Goal: Task Accomplishment & Management: Manage account settings

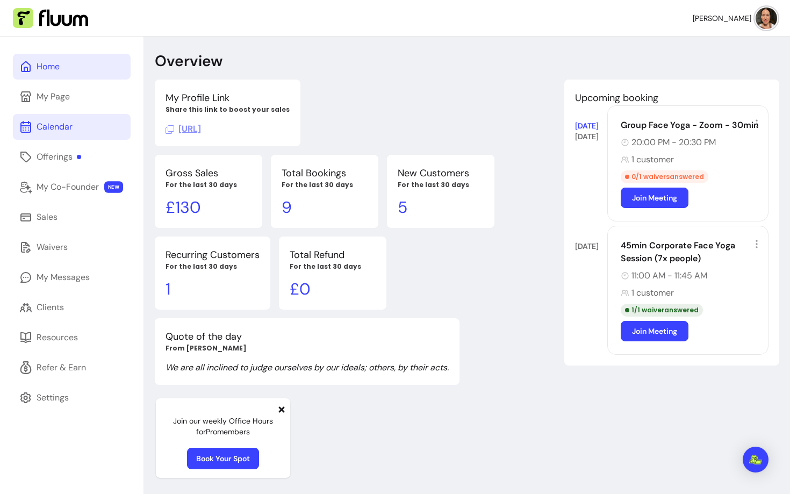
click at [44, 132] on div "Calendar" at bounding box center [55, 126] width 36 height 13
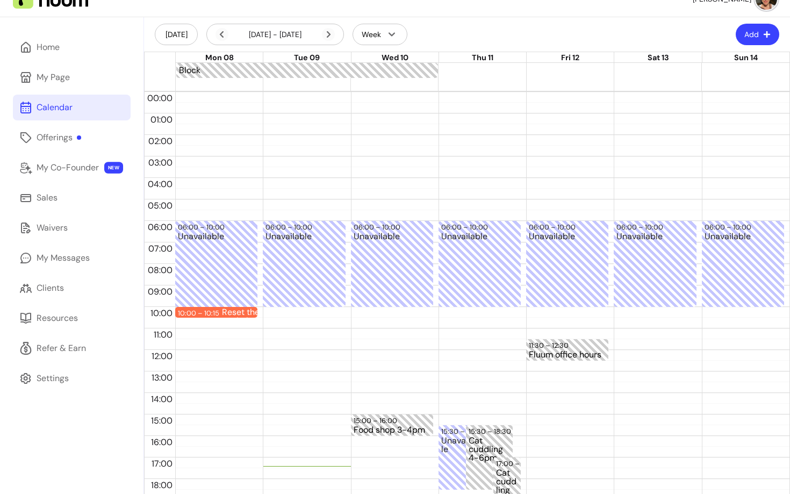
scroll to position [133, 0]
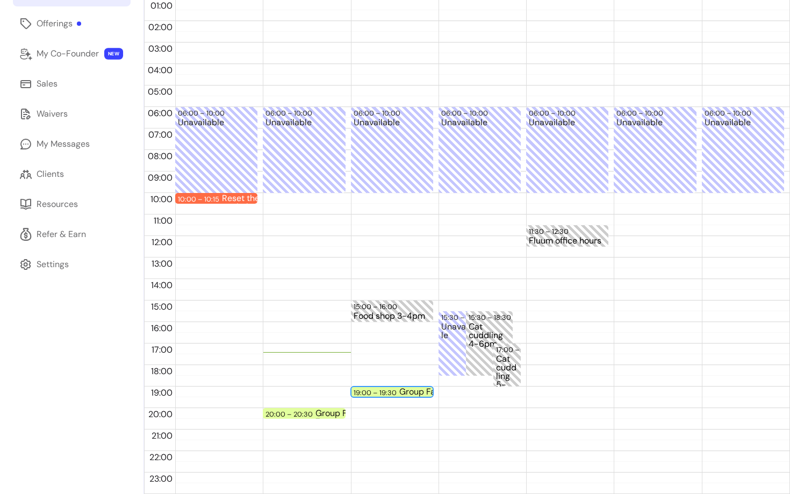
click at [378, 390] on div "19:00 – 19:30" at bounding box center [377, 392] width 46 height 10
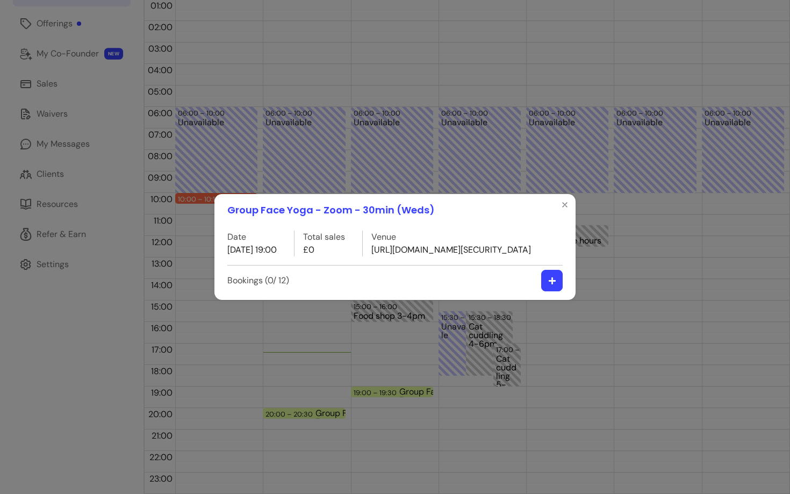
click at [551, 284] on icon "button" at bounding box center [551, 280] width 7 height 7
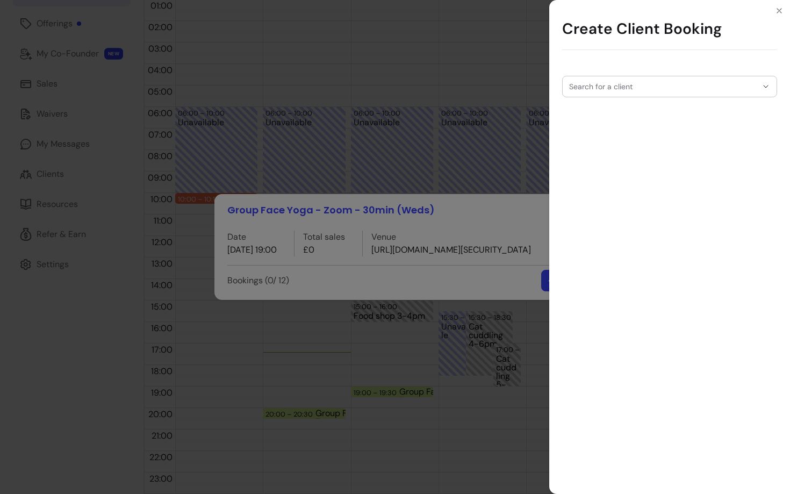
click at [595, 76] on div "Search for a client" at bounding box center [669, 86] width 215 height 21
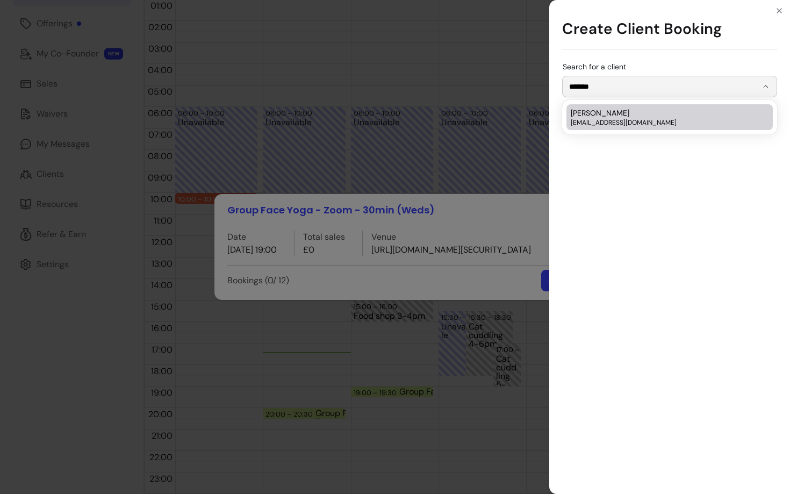
click at [621, 110] on span "[PERSON_NAME]" at bounding box center [600, 112] width 59 height 11
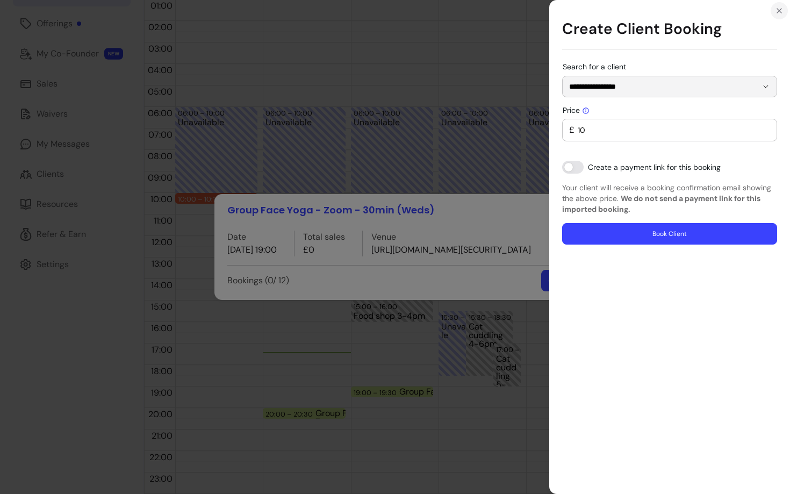
type input "**********"
click at [778, 12] on icon "Close" at bounding box center [779, 10] width 9 height 9
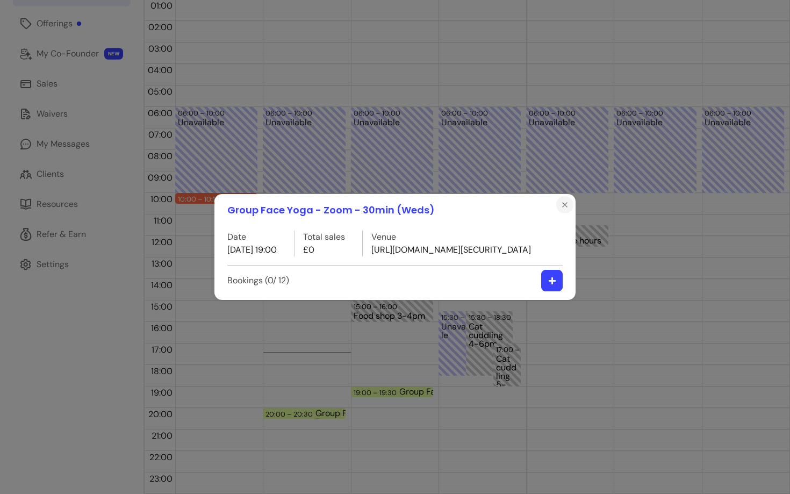
click at [566, 203] on icon "Close" at bounding box center [565, 205] width 4 height 4
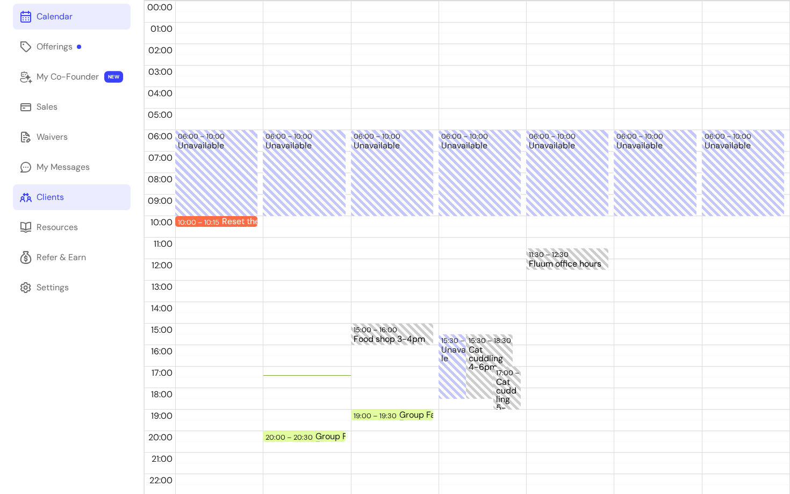
click at [53, 203] on div "Clients" at bounding box center [50, 197] width 27 height 13
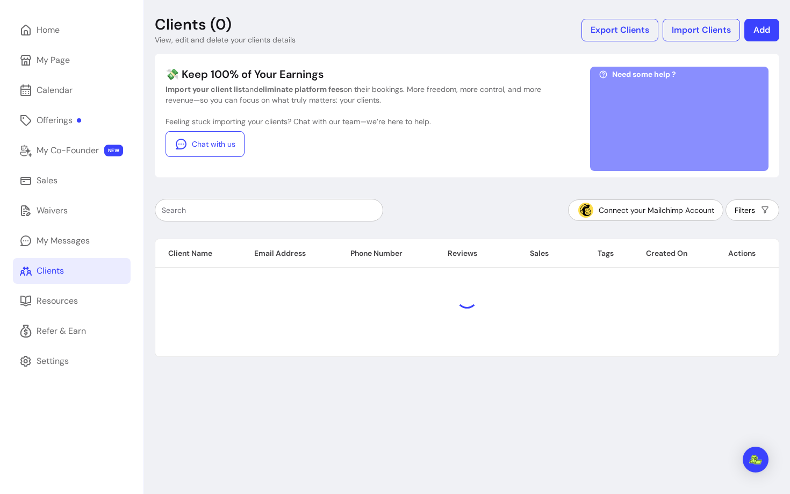
scroll to position [110, 0]
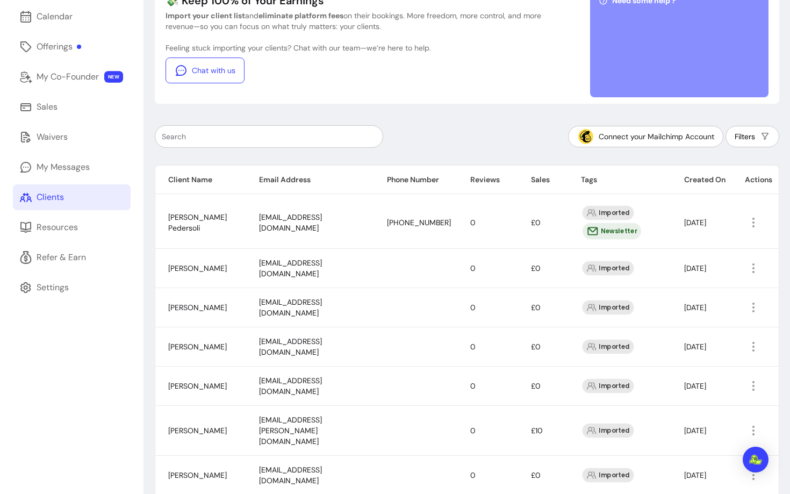
click at [289, 135] on input "text" at bounding box center [269, 136] width 214 height 11
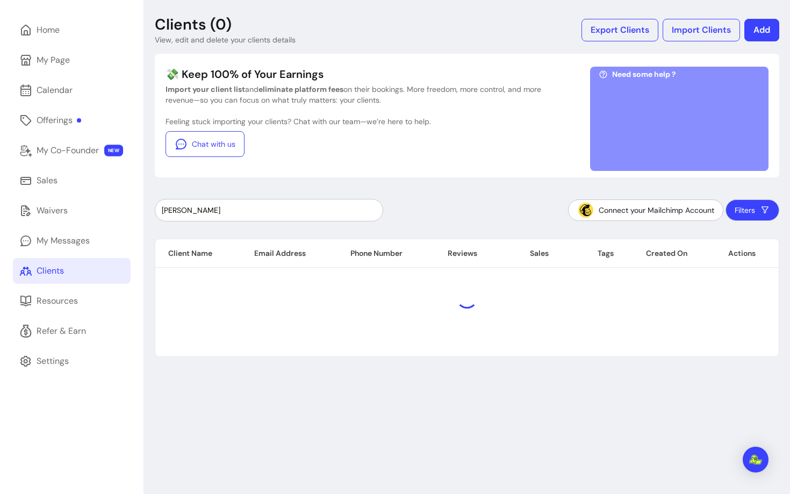
scroll to position [37, 0]
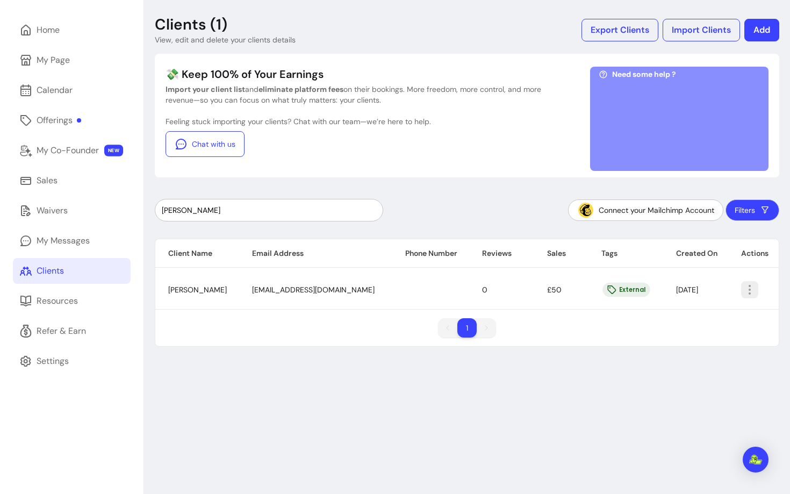
type input "[PERSON_NAME]"
click at [746, 286] on icon "button" at bounding box center [749, 289] width 13 height 13
click at [687, 312] on span "Amend" at bounding box center [709, 314] width 78 height 11
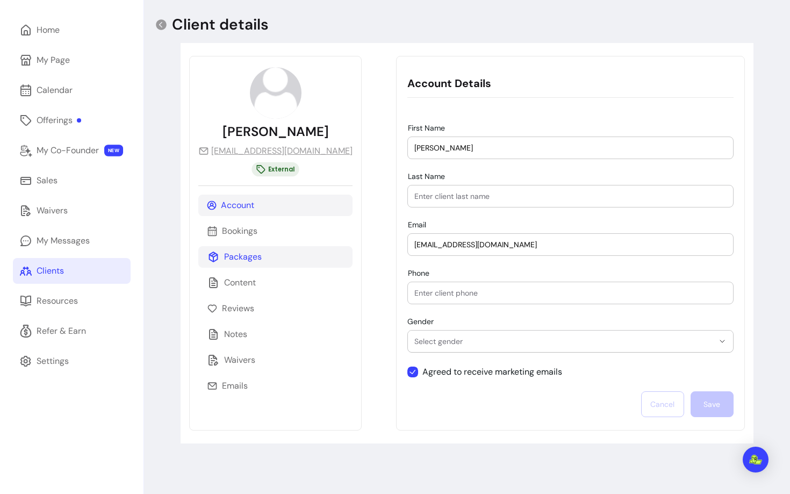
click at [241, 254] on p "Packages" at bounding box center [243, 256] width 38 height 13
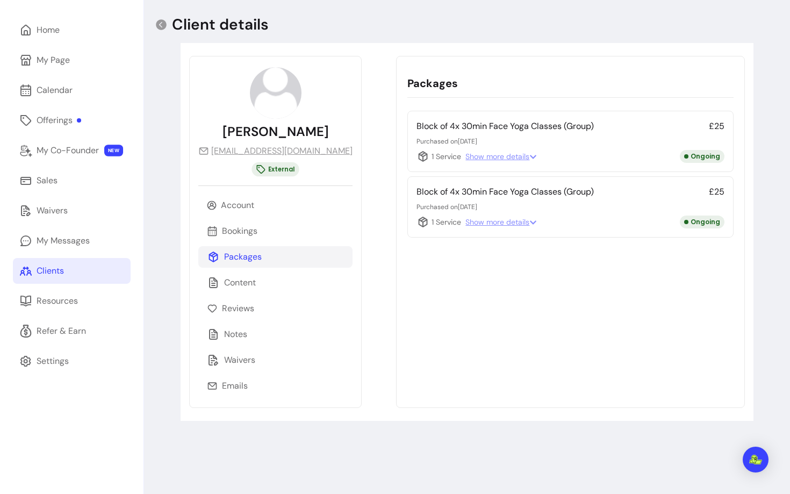
click at [487, 157] on span "Show more details" at bounding box center [500, 156] width 71 height 11
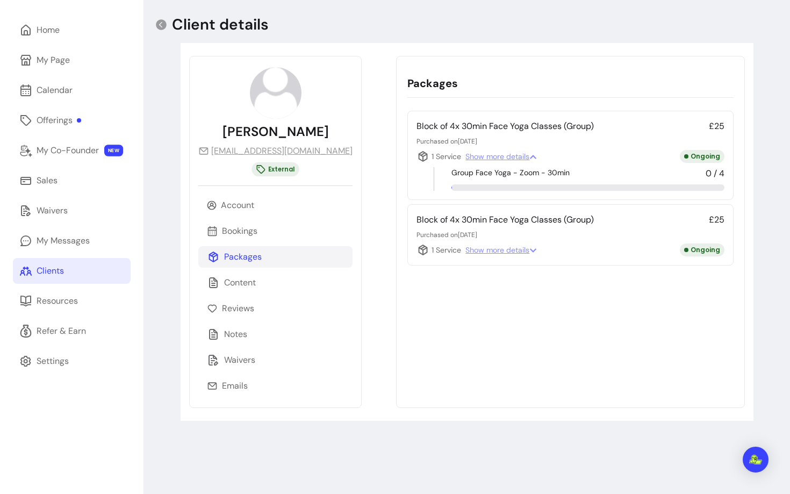
click at [483, 255] on span "Show more details" at bounding box center [500, 250] width 71 height 11
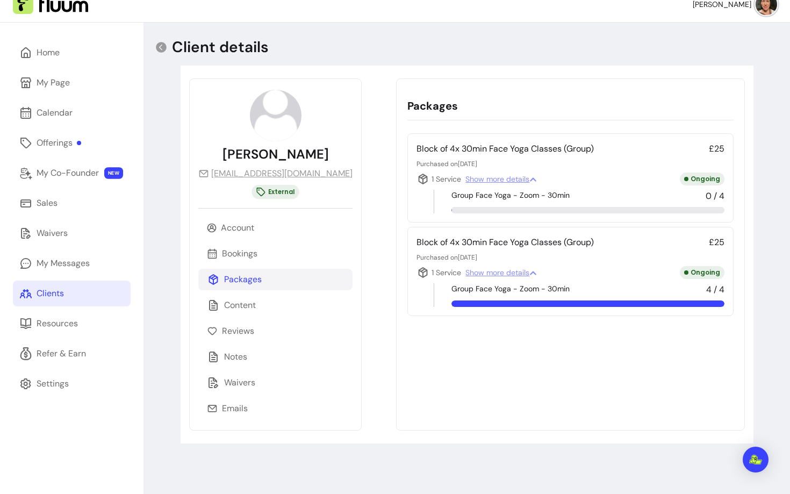
scroll to position [8, 0]
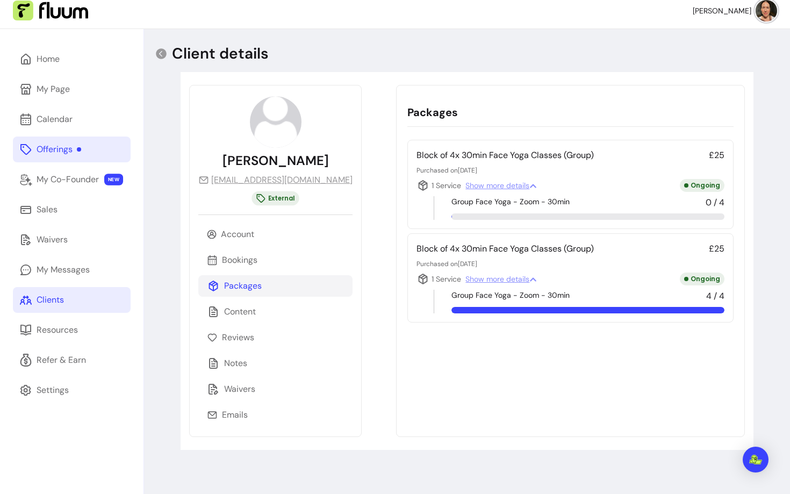
click at [53, 143] on div "Offerings" at bounding box center [59, 149] width 45 height 13
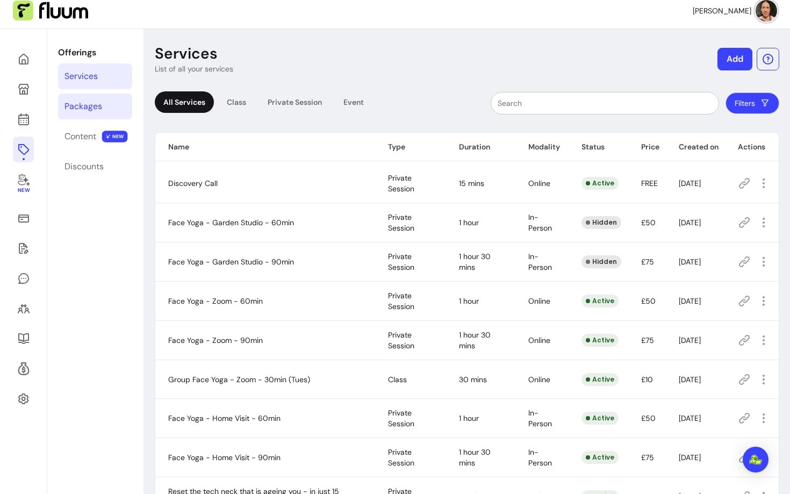
click at [89, 103] on div "Packages" at bounding box center [83, 106] width 38 height 13
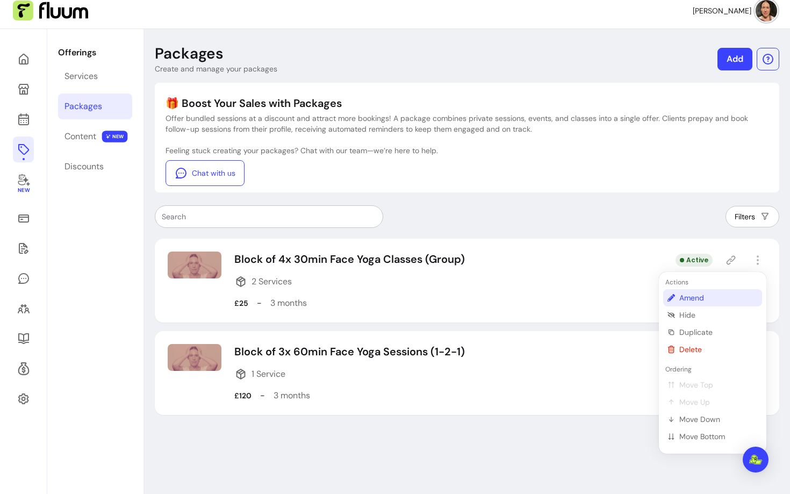
click at [705, 296] on span "Amend" at bounding box center [718, 297] width 78 height 11
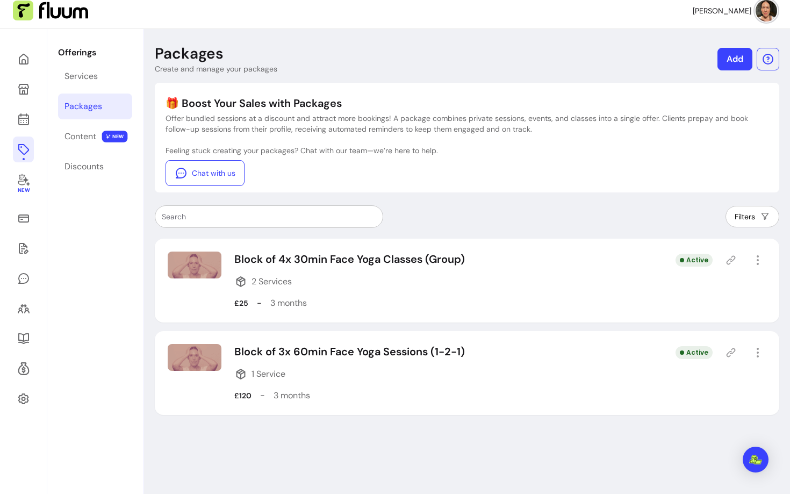
select select "***"
select select "******"
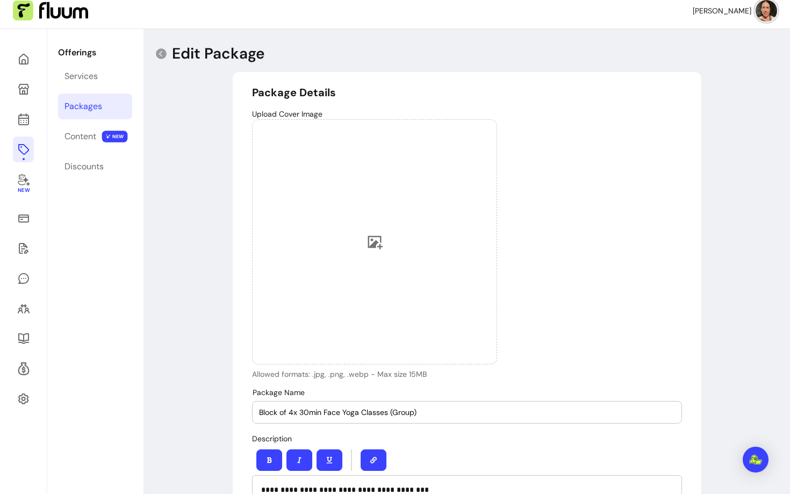
type input "**********"
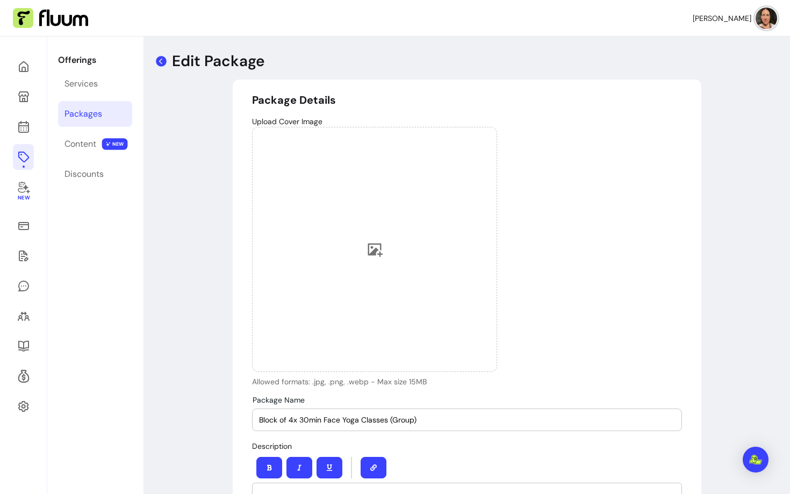
click at [161, 60] on icon at bounding box center [161, 61] width 11 height 11
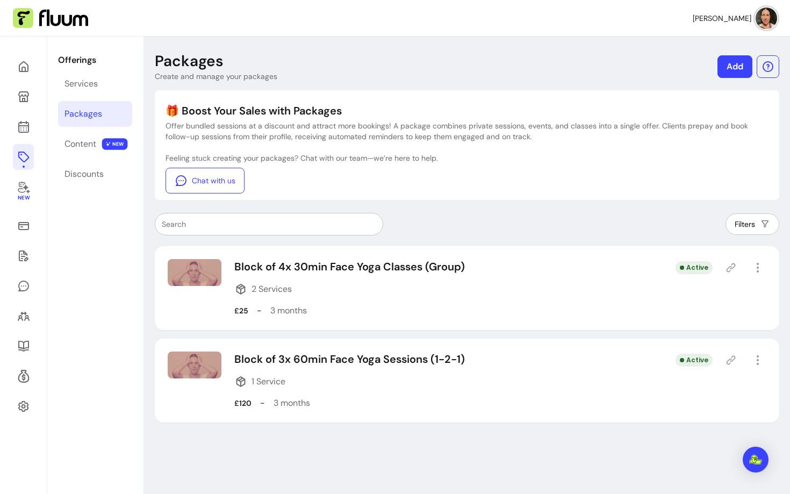
click at [731, 271] on icon at bounding box center [730, 267] width 11 height 11
click at [764, 267] on icon "button" at bounding box center [757, 267] width 12 height 12
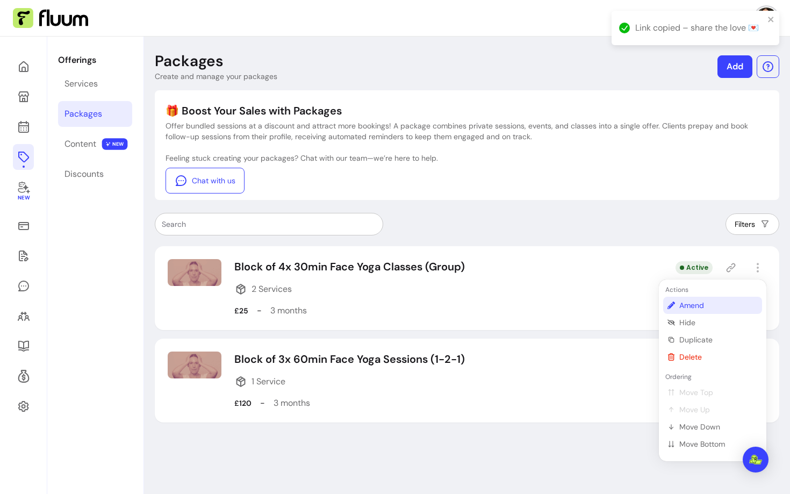
click at [695, 310] on span "Amend" at bounding box center [718, 305] width 78 height 11
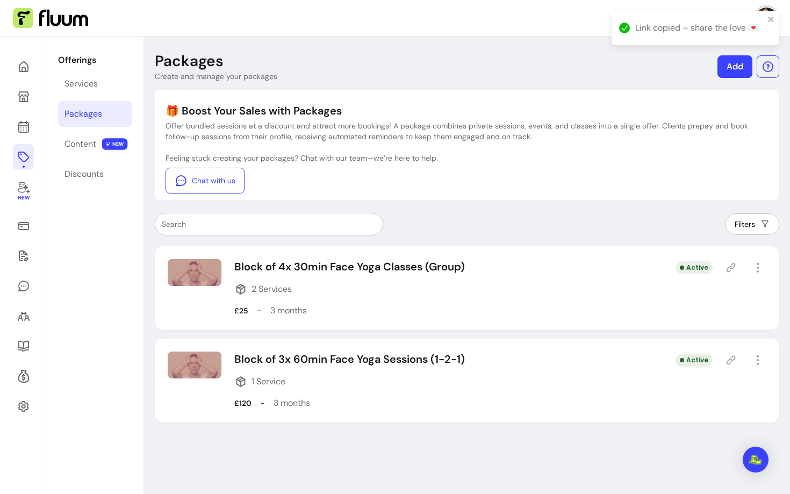
select select "***"
select select "******"
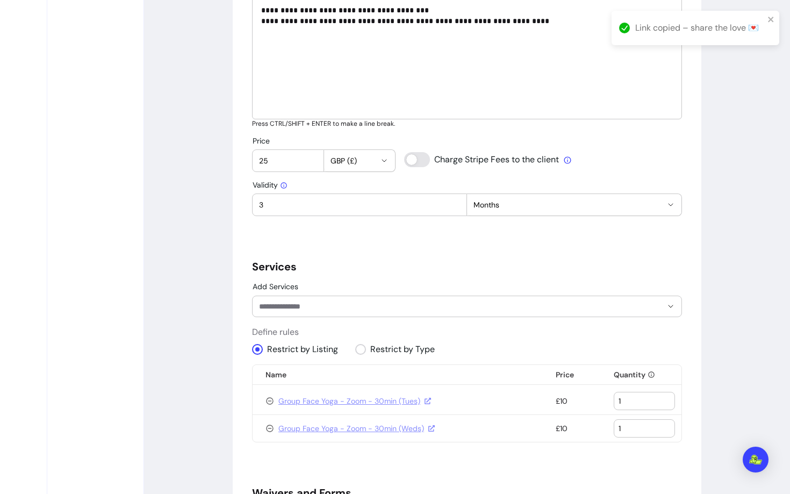
scroll to position [565, 0]
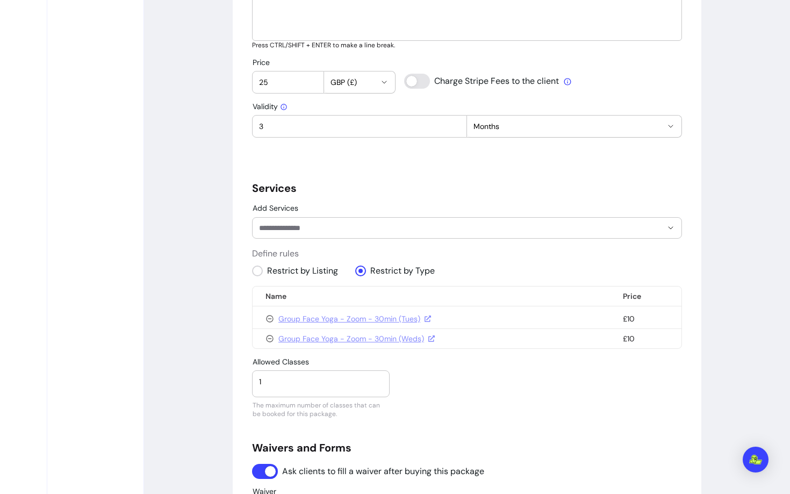
click at [296, 378] on input "1" at bounding box center [321, 381] width 124 height 11
type input "4"
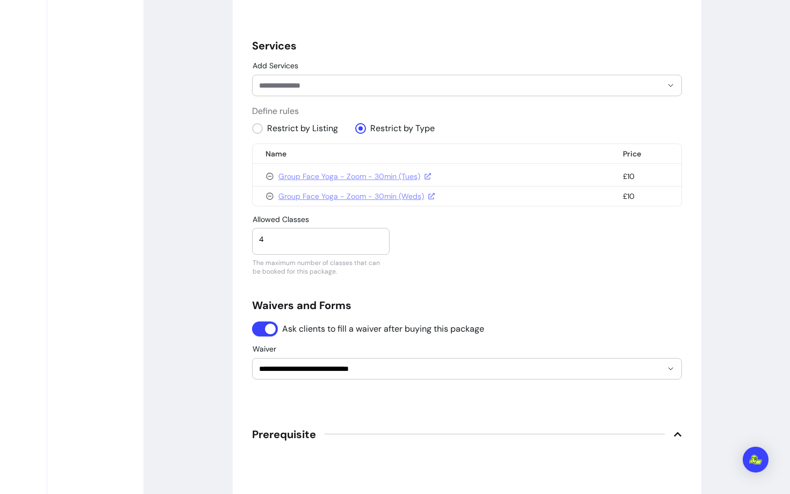
scroll to position [904, 0]
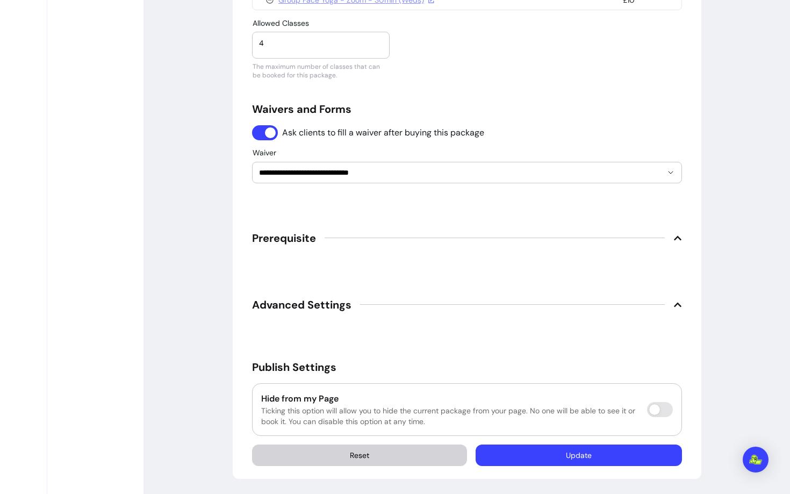
click at [472, 112] on h5 "Waivers and Forms" at bounding box center [467, 109] width 430 height 15
click at [571, 457] on button "Update" at bounding box center [579, 454] width 206 height 21
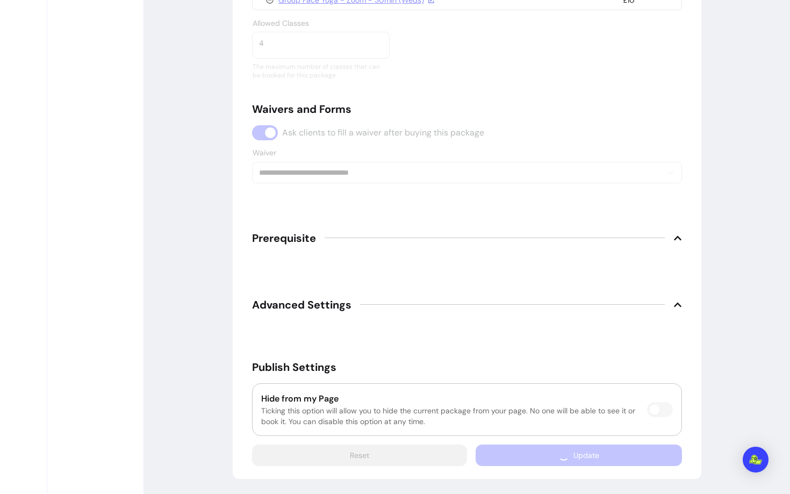
scroll to position [874, 0]
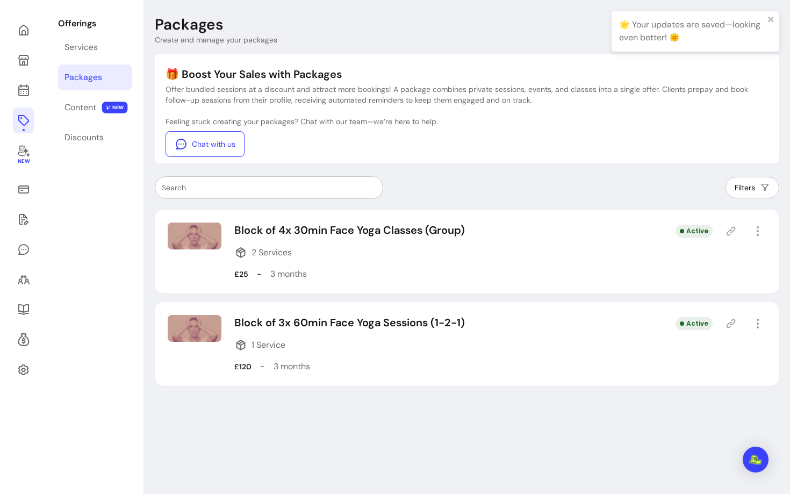
scroll to position [37, 0]
click at [30, 87] on icon at bounding box center [23, 90] width 13 height 13
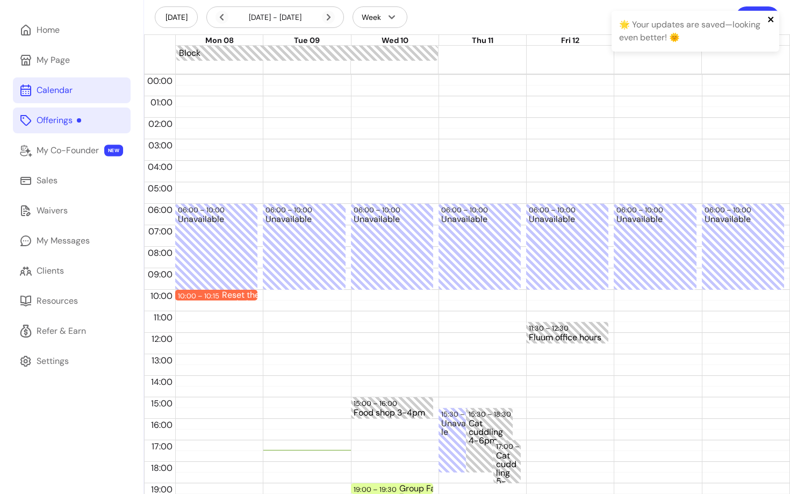
click at [772, 21] on icon "close" at bounding box center [771, 19] width 8 height 9
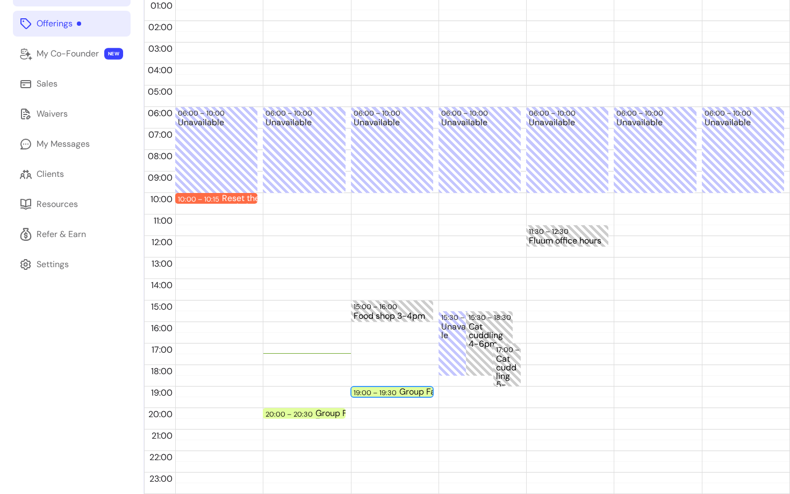
click at [397, 387] on div "19:00 – 19:30" at bounding box center [377, 392] width 46 height 10
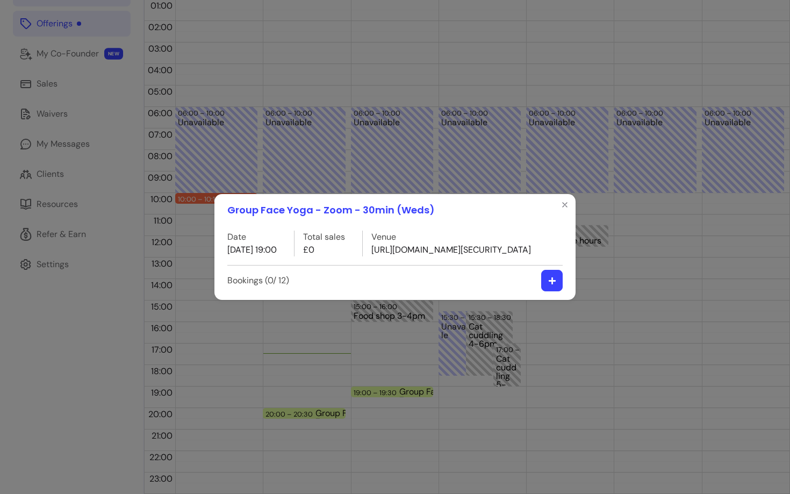
click at [542, 291] on button "button" at bounding box center [551, 280] width 21 height 21
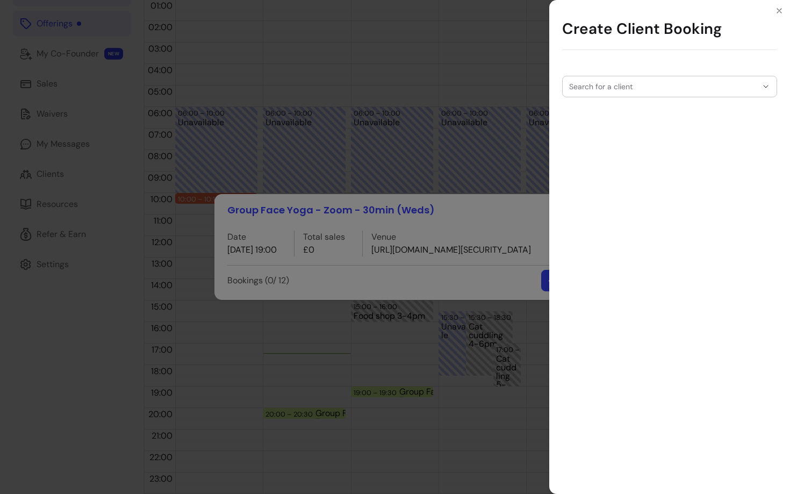
click at [605, 89] on input "Search for a client" at bounding box center [663, 86] width 188 height 11
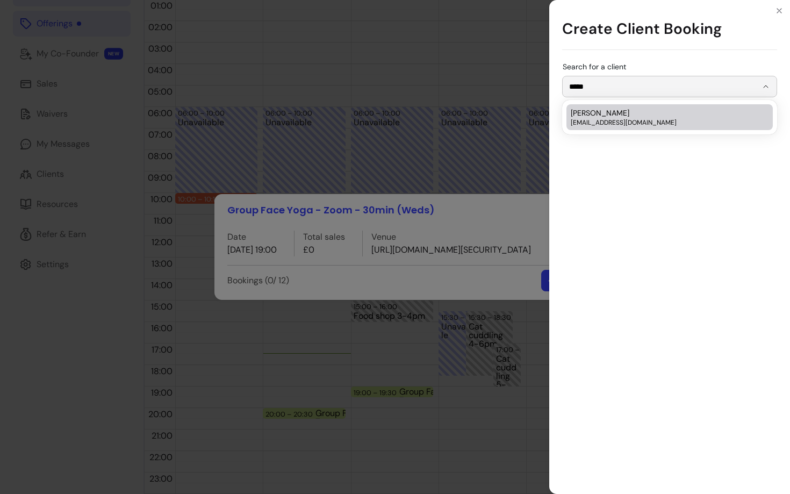
click at [622, 106] on li "[PERSON_NAME] [EMAIL_ADDRESS][DOMAIN_NAME]" at bounding box center [669, 117] width 206 height 26
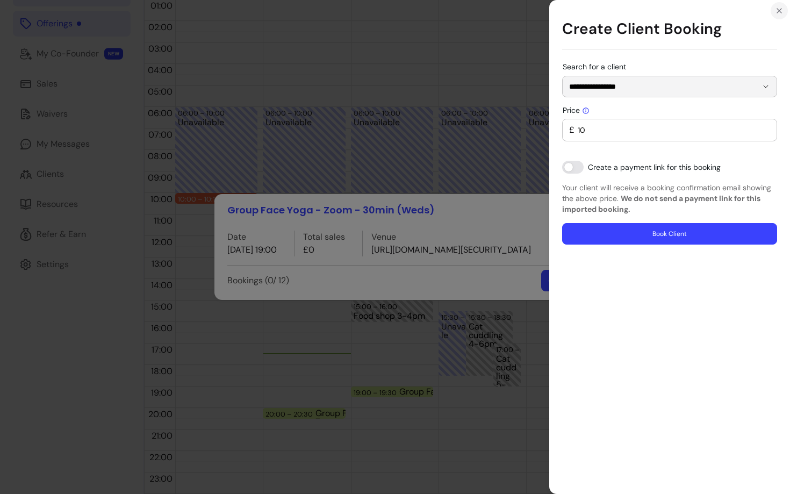
type input "**********"
click at [776, 13] on icon "Close" at bounding box center [779, 10] width 9 height 9
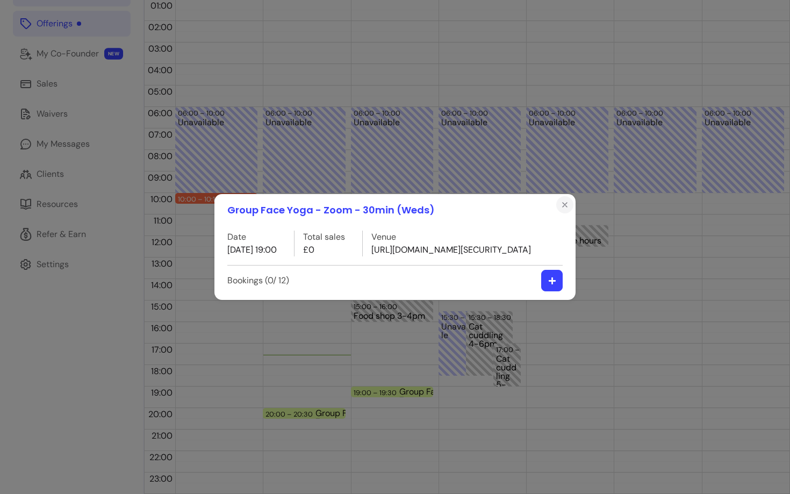
click at [564, 200] on icon "Close" at bounding box center [565, 204] width 9 height 9
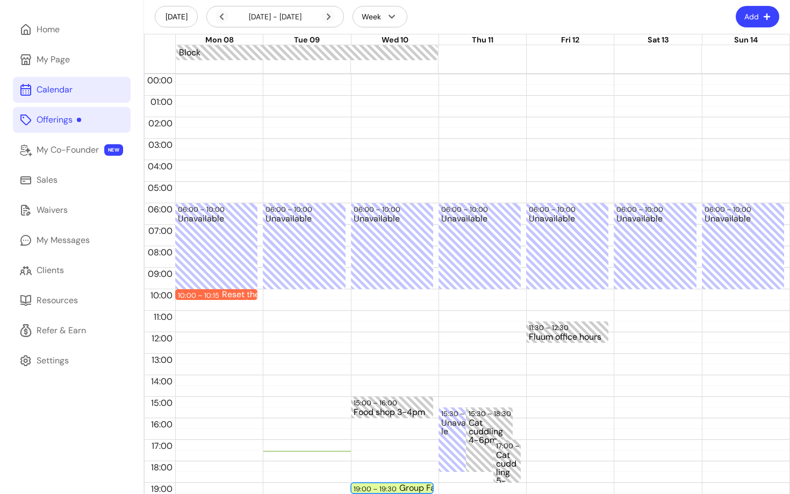
scroll to position [38, 0]
click at [49, 277] on link "Clients" at bounding box center [72, 270] width 118 height 26
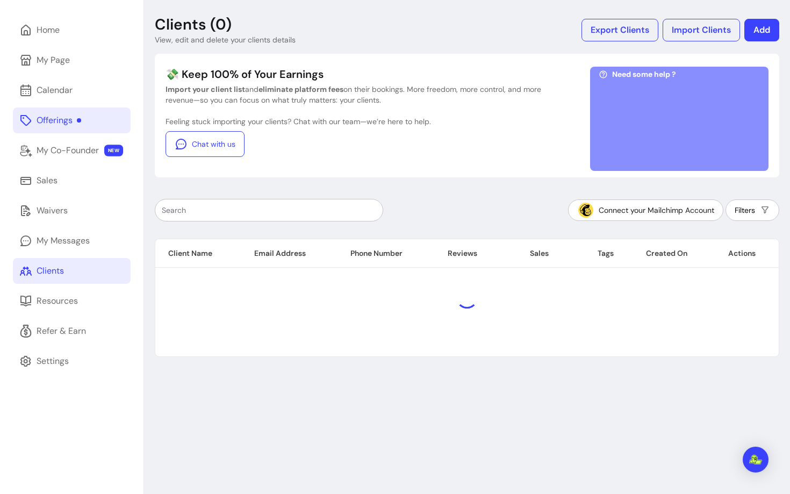
scroll to position [38, 0]
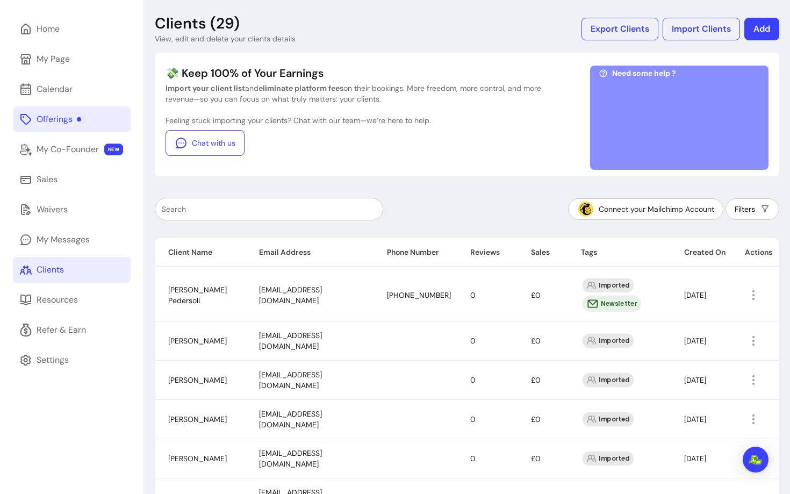
click at [228, 210] on input "text" at bounding box center [269, 209] width 214 height 11
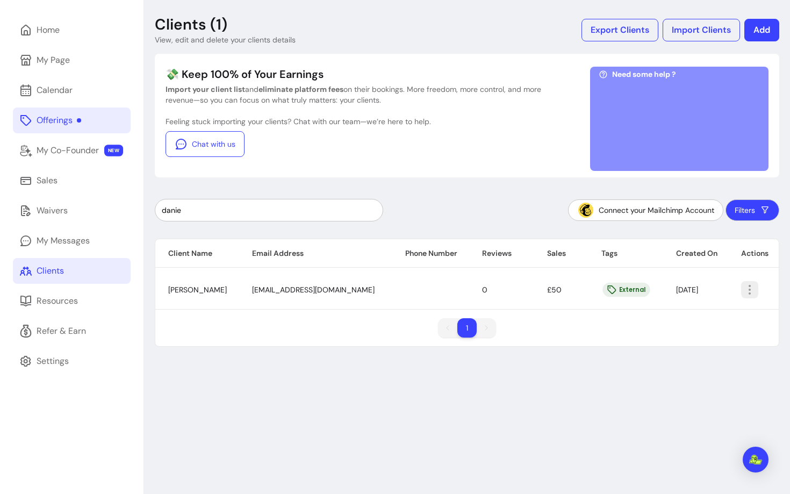
type input "danie"
click at [751, 285] on icon "button" at bounding box center [750, 289] width 12 height 12
click at [672, 314] on span "Amend" at bounding box center [709, 314] width 78 height 11
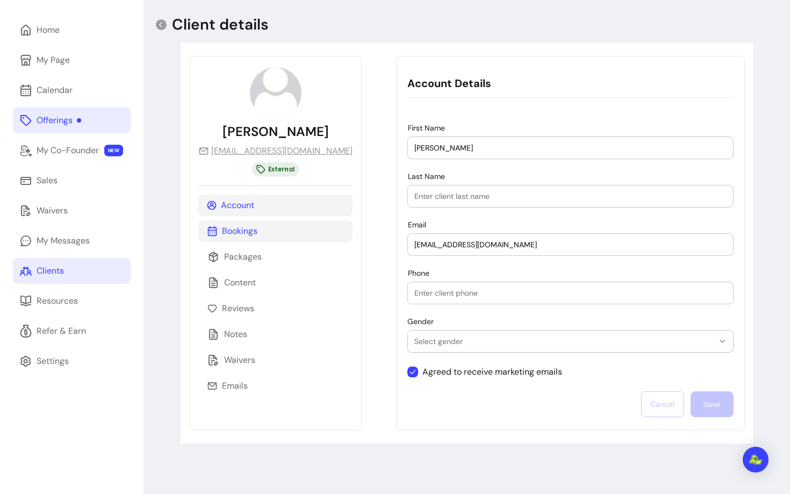
click at [262, 240] on div "Bookings" at bounding box center [275, 230] width 154 height 21
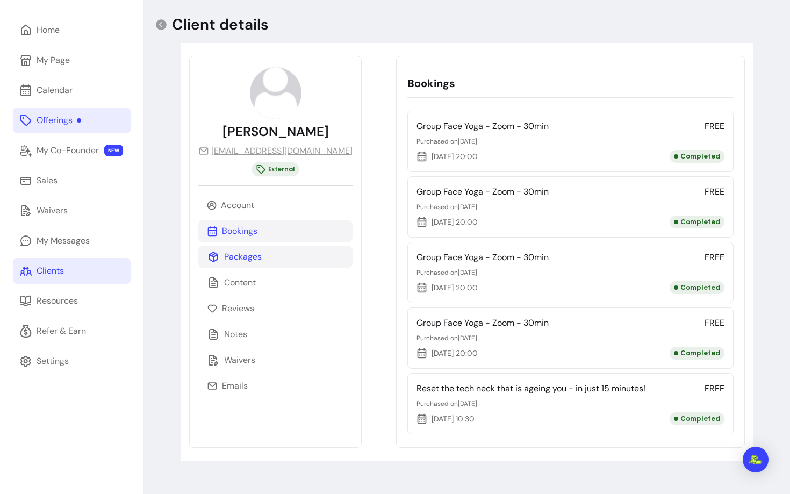
click at [215, 257] on icon at bounding box center [213, 256] width 13 height 13
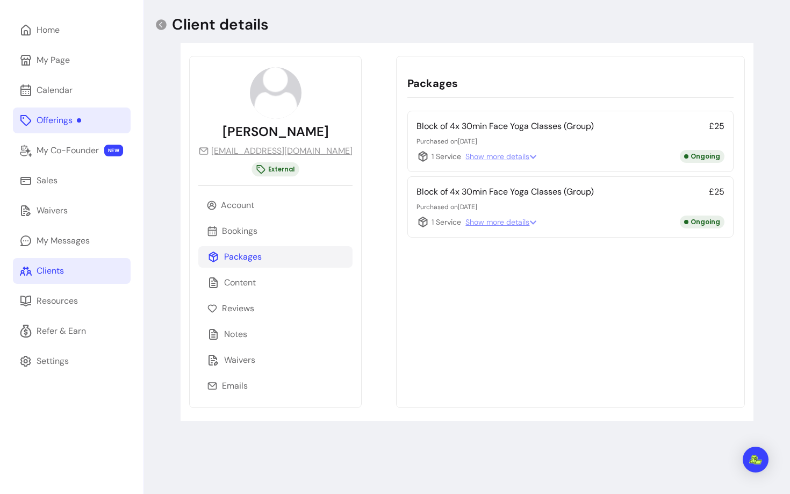
click at [416, 157] on icon at bounding box center [422, 156] width 13 height 13
click at [161, 32] on div "Client details" at bounding box center [212, 24] width 114 height 19
click at [160, 28] on icon at bounding box center [161, 24] width 11 height 11
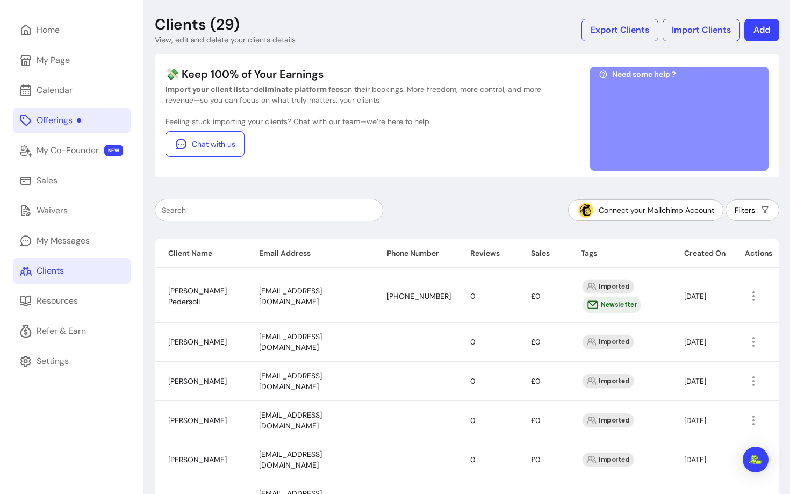
click at [241, 214] on input "text" at bounding box center [269, 210] width 214 height 11
paste input "[EMAIL_ADDRESS][DOMAIN_NAME]"
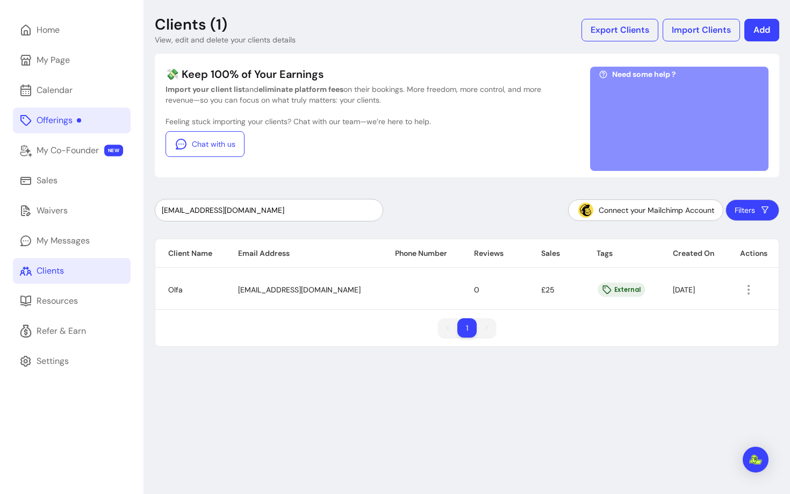
type input "[EMAIL_ADDRESS][DOMAIN_NAME]"
click at [750, 289] on button "button" at bounding box center [748, 289] width 17 height 17
click at [688, 317] on span "Amend" at bounding box center [704, 314] width 78 height 11
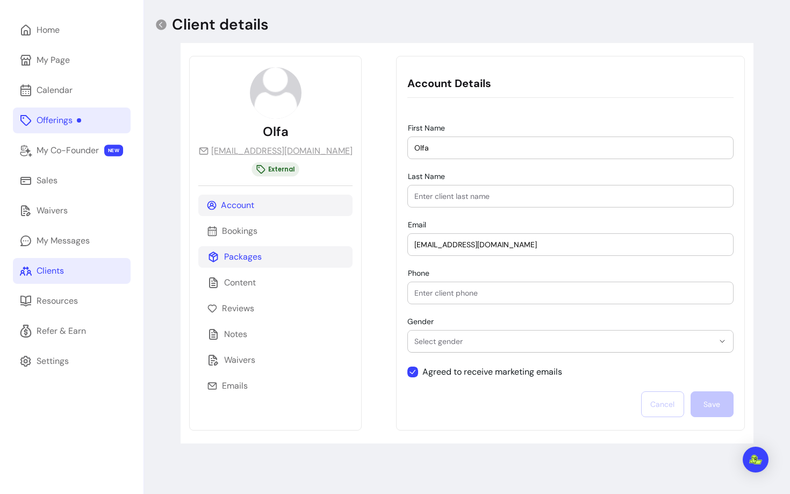
click at [239, 264] on div "Packages" at bounding box center [275, 256] width 154 height 21
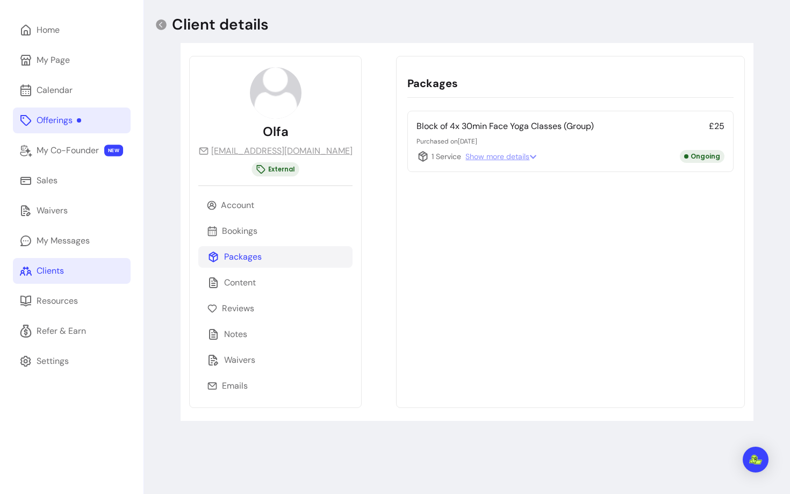
click at [419, 154] on icon at bounding box center [423, 156] width 9 height 11
click at [69, 116] on div "Offerings" at bounding box center [59, 120] width 45 height 13
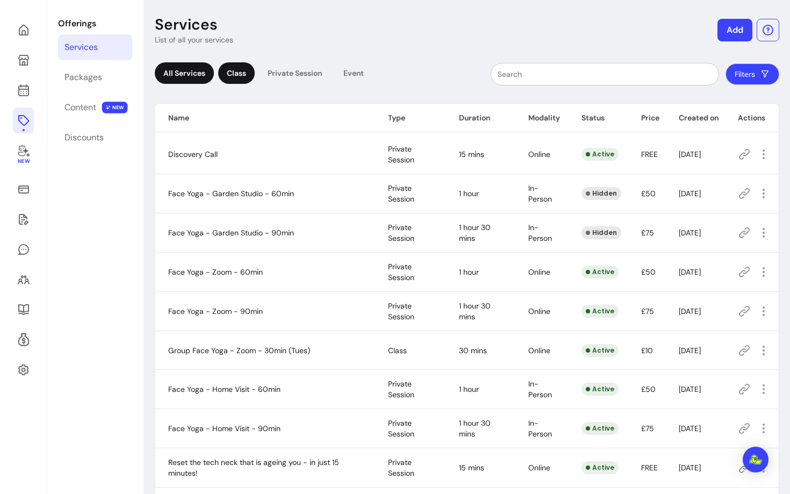
click at [237, 68] on div "Class" at bounding box center [236, 72] width 37 height 21
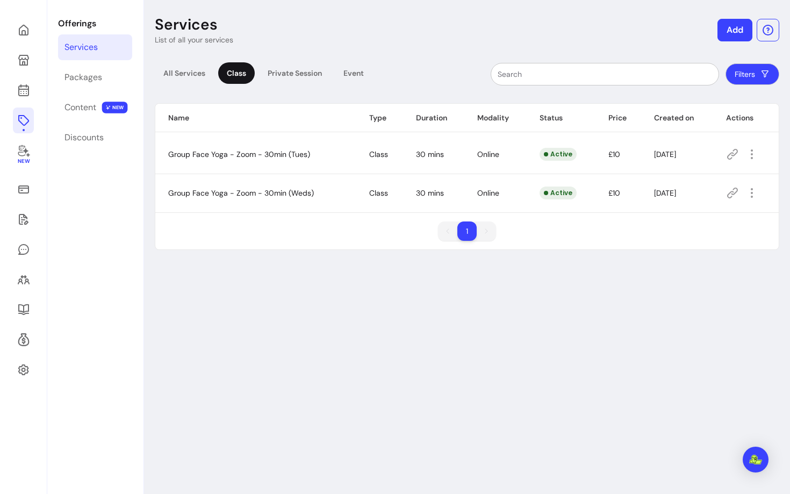
click at [734, 196] on icon at bounding box center [732, 192] width 13 height 13
